Goal: Contribute content

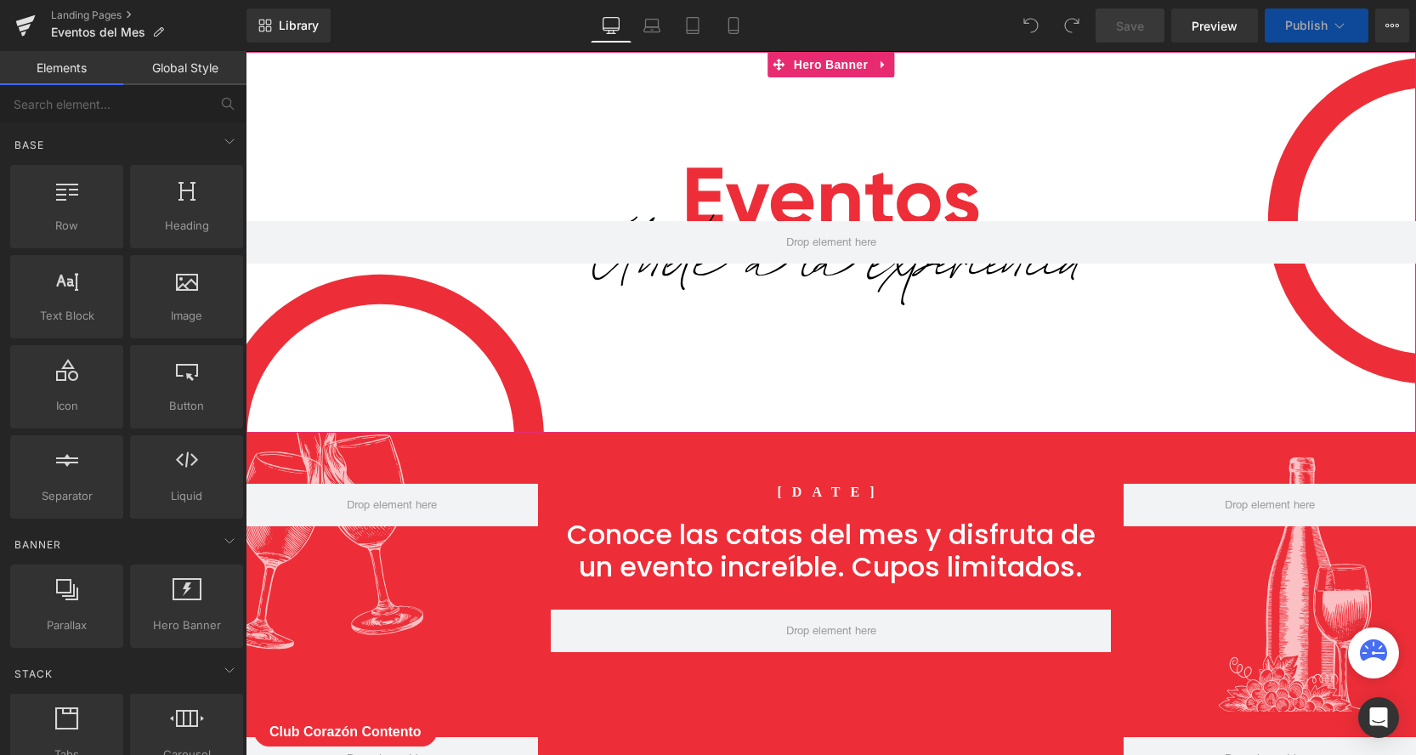
scroll to position [173, 0]
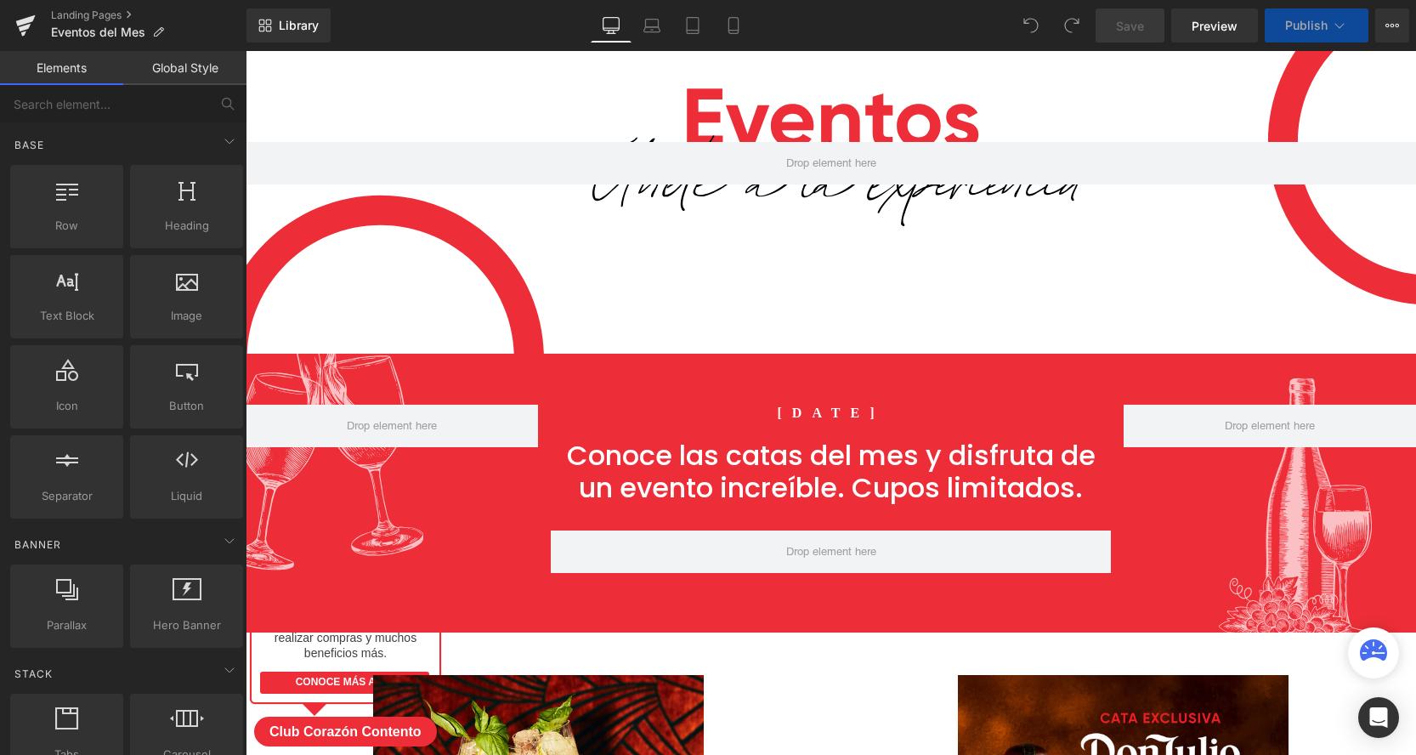
click at [891, 416] on h1 "[DATE]" at bounding box center [831, 414] width 586 height 18
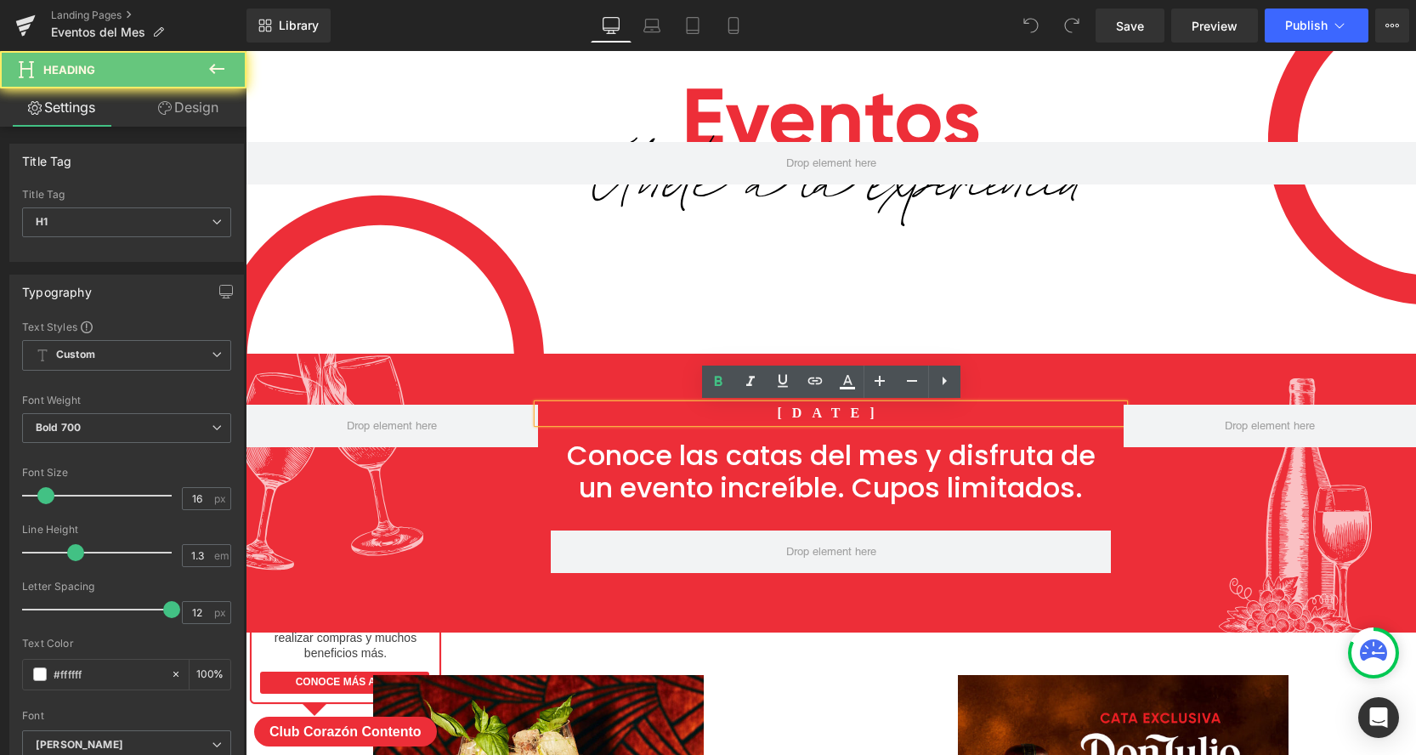
click at [892, 413] on h1 "[DATE]" at bounding box center [831, 414] width 586 height 18
click at [942, 411] on h1 "[DATE]" at bounding box center [831, 414] width 586 height 18
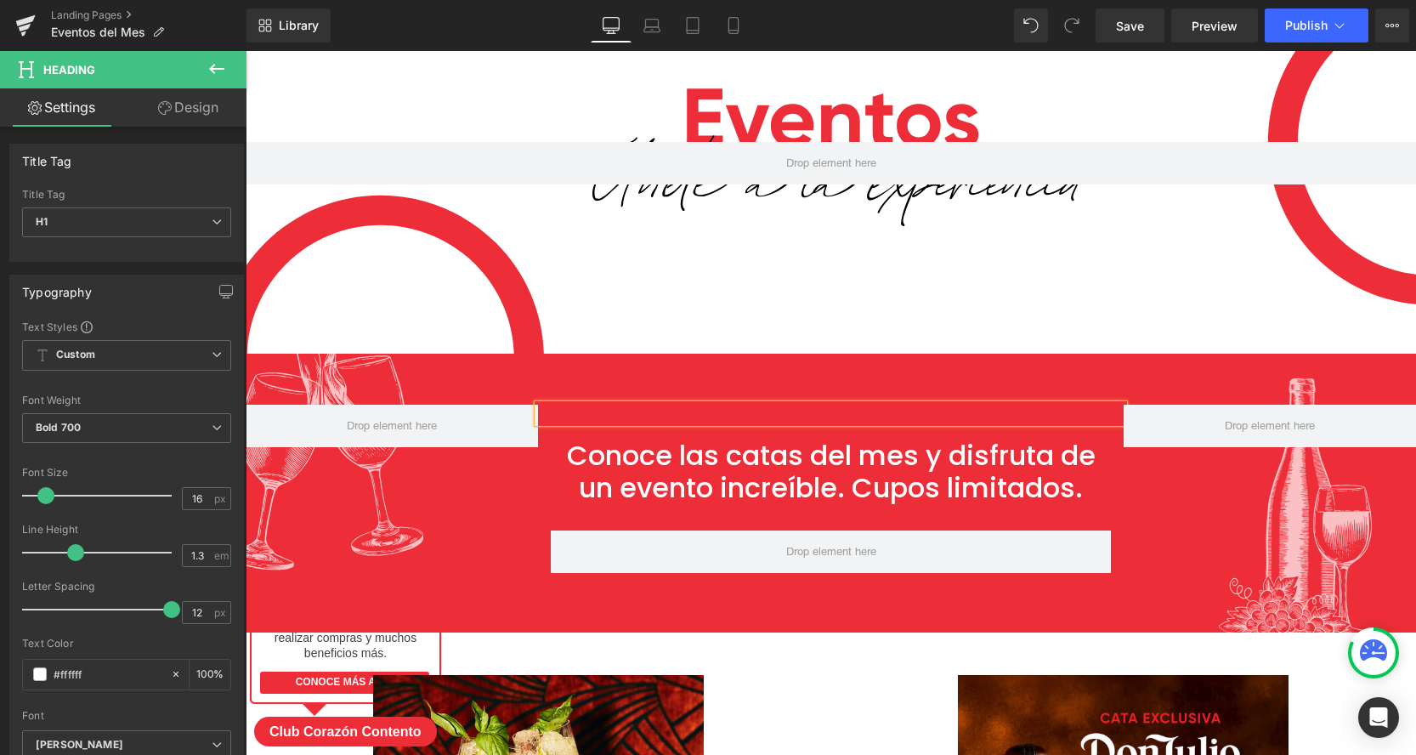
click at [948, 365] on div "Heading Conoce las catas del mes y disfruta de un evento increíble. Cupos limit…" at bounding box center [831, 493] width 1170 height 279
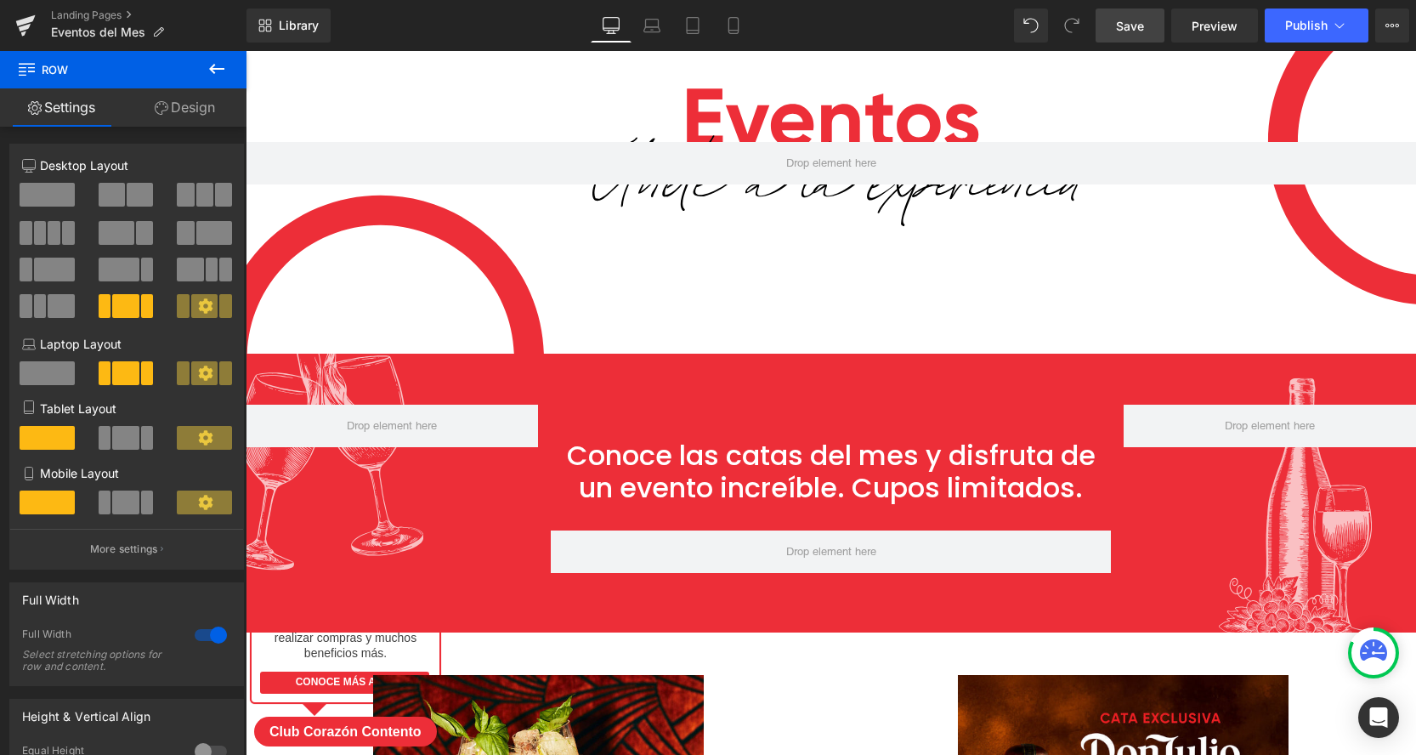
click at [1137, 27] on span "Save" at bounding box center [1130, 26] width 28 height 18
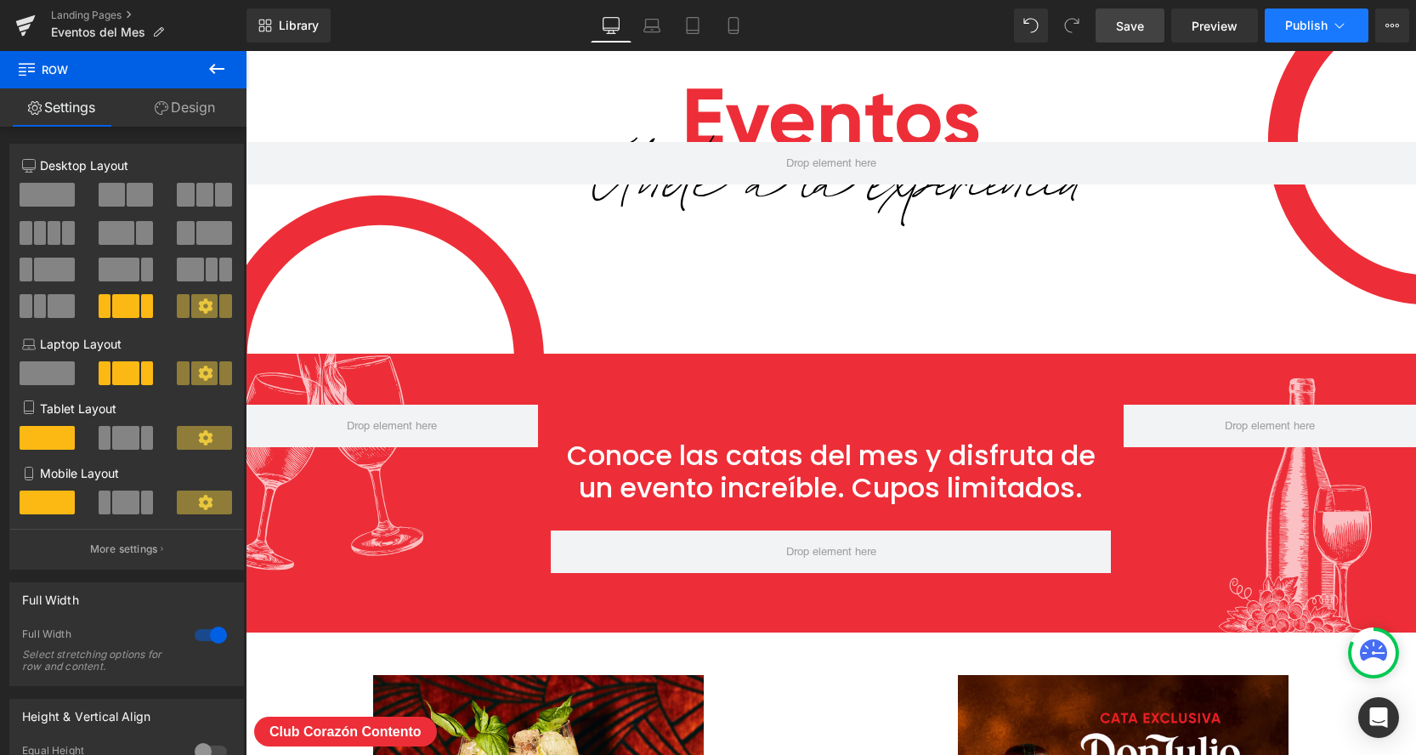
click at [1310, 29] on span "Publish" at bounding box center [1306, 26] width 42 height 14
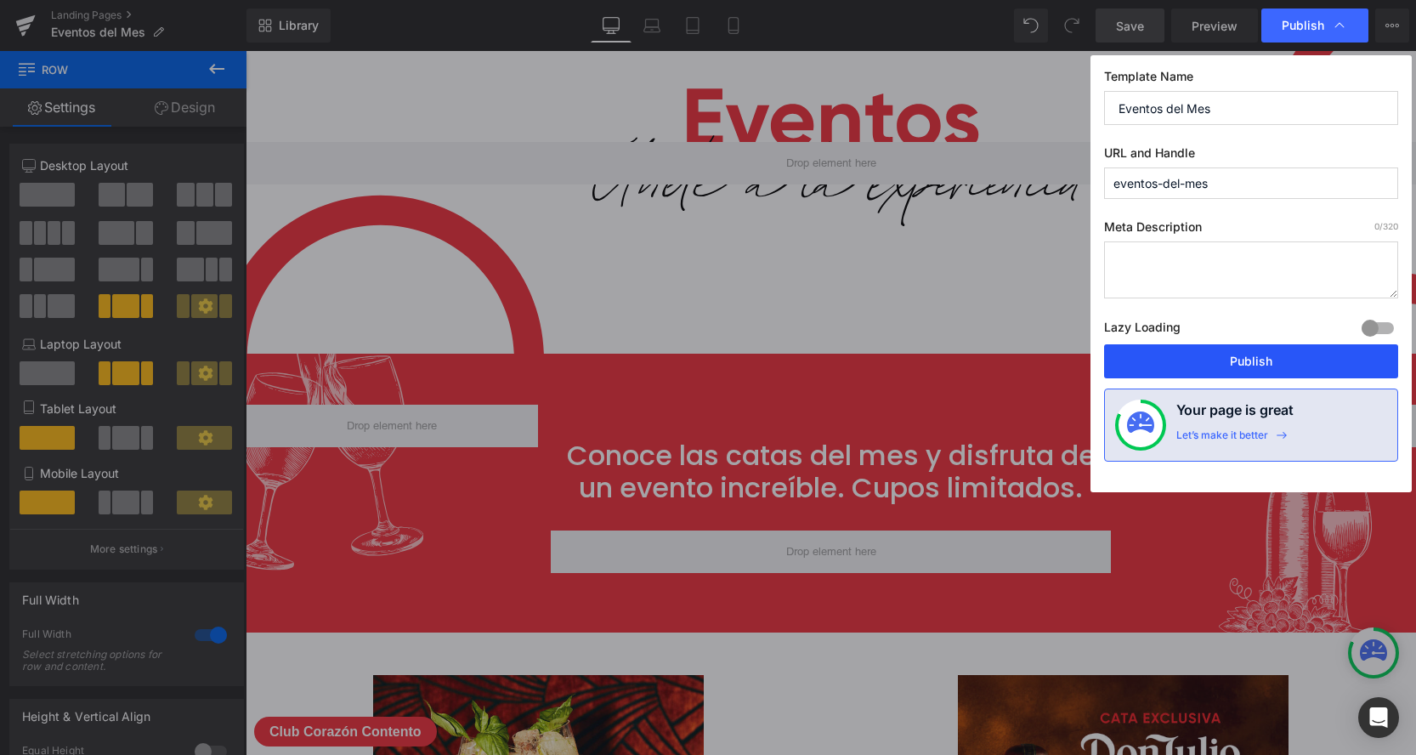
click at [1155, 354] on button "Publish" at bounding box center [1251, 361] width 294 height 34
